Goal: Transaction & Acquisition: Book appointment/travel/reservation

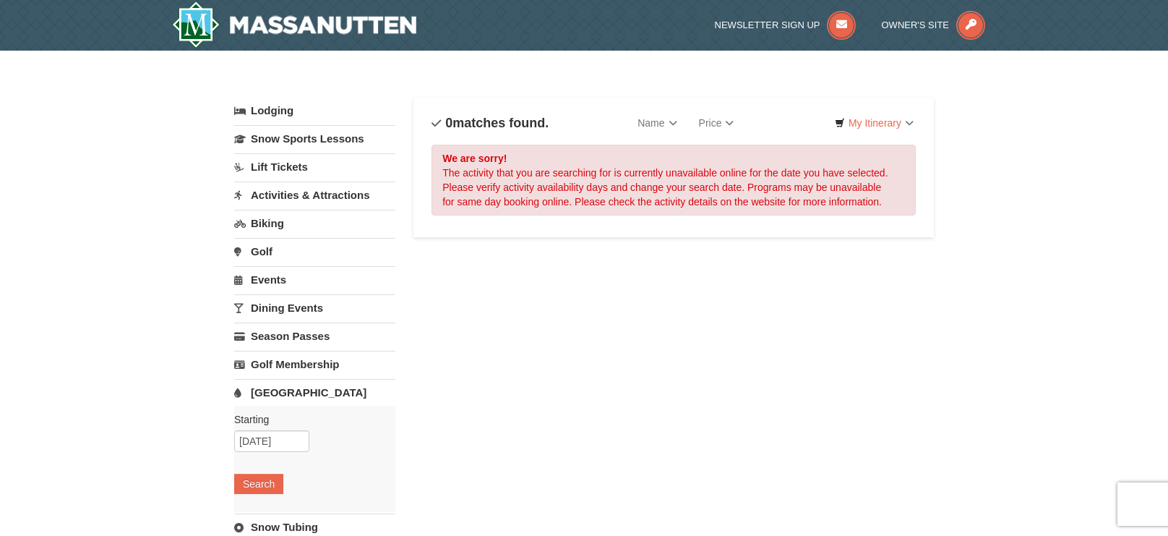
click at [246, 197] on link "Activities & Attractions" at bounding box center [314, 194] width 161 height 27
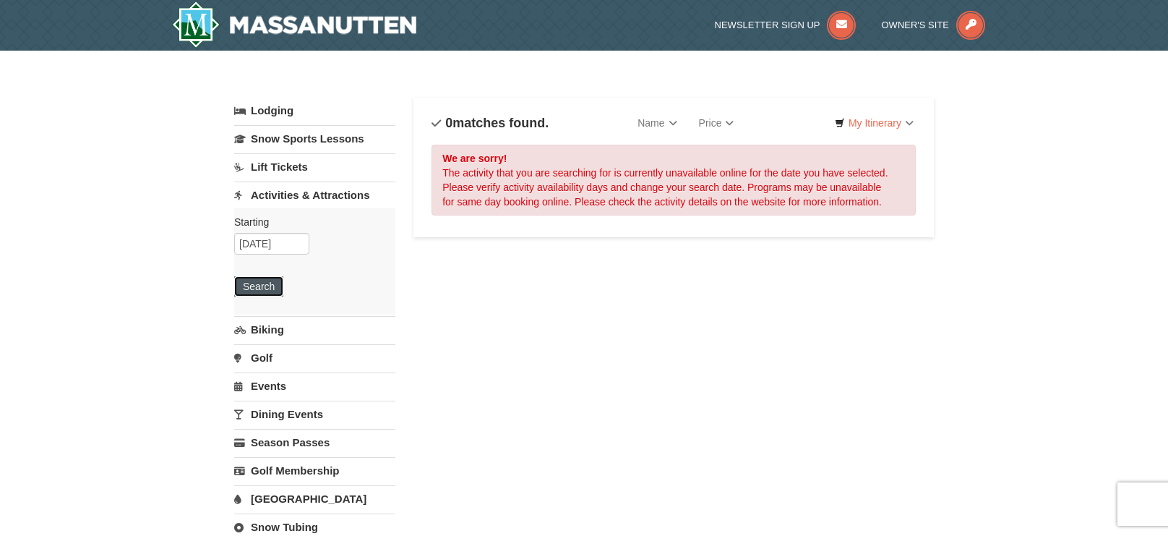
click at [251, 284] on button "Search" at bounding box center [258, 286] width 49 height 20
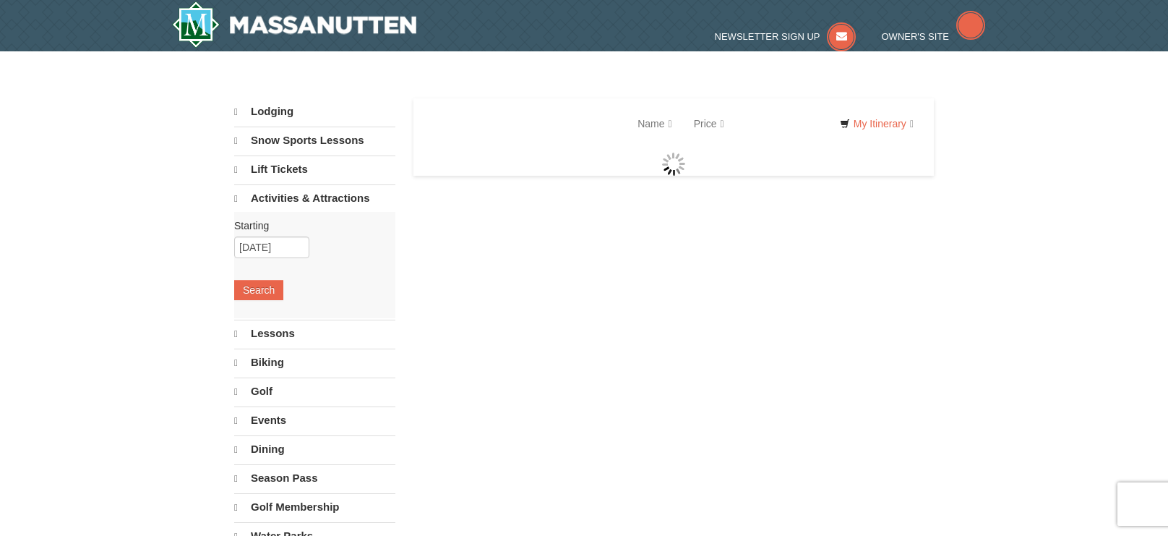
select select "10"
